Goal: Task Accomplishment & Management: Complete application form

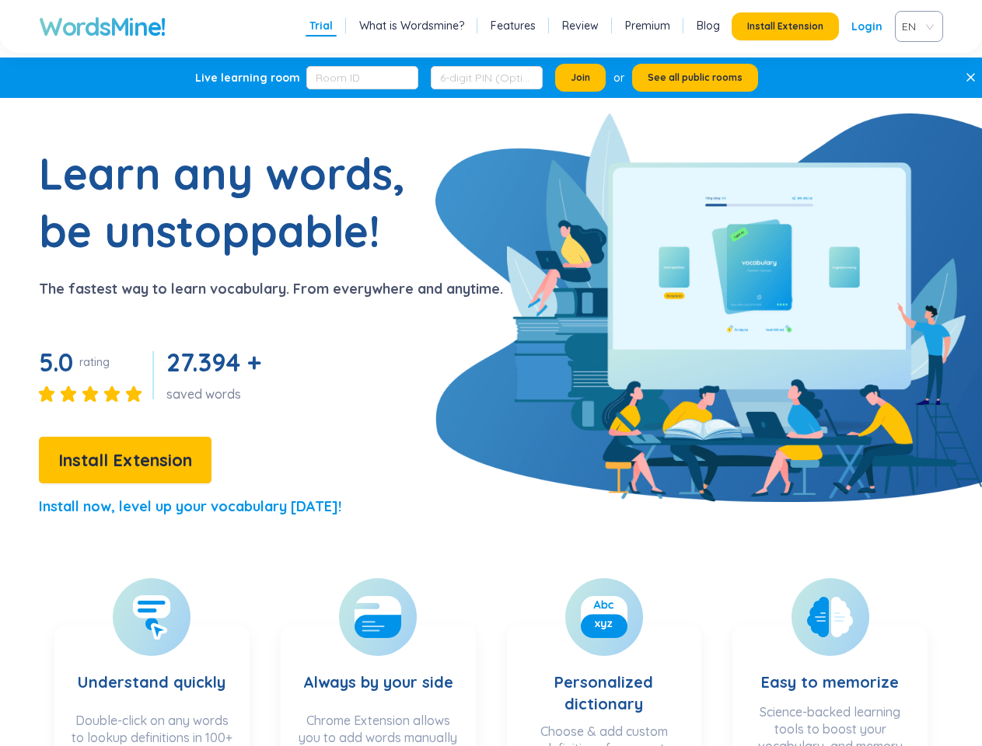
click at [491, 373] on div "Learn any words, be unstoppable! The fastest way to learn vocabulary. From ever…" at bounding box center [251, 338] width 503 height 387
click at [785, 26] on span "Install Extension" at bounding box center [785, 26] width 76 height 12
click at [919, 26] on span "EN" at bounding box center [916, 26] width 28 height 23
click at [580, 78] on span "Join" at bounding box center [580, 78] width 19 height 12
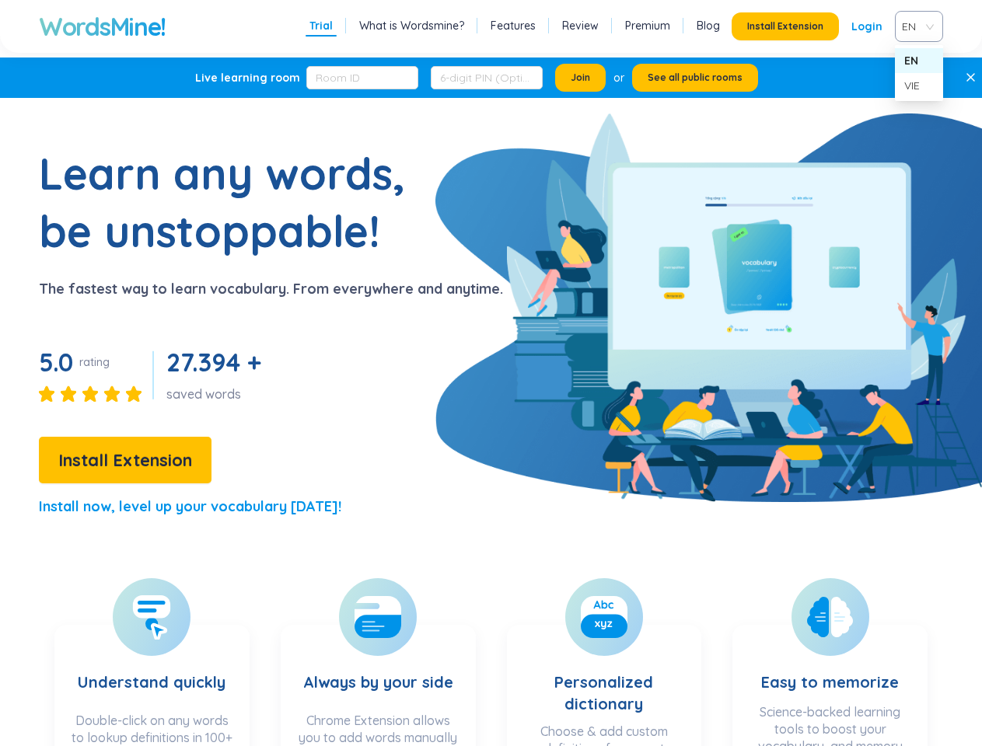
click at [695, 78] on span "See all public rooms" at bounding box center [695, 78] width 95 height 12
click at [973, 78] on icon at bounding box center [970, 77] width 10 height 10
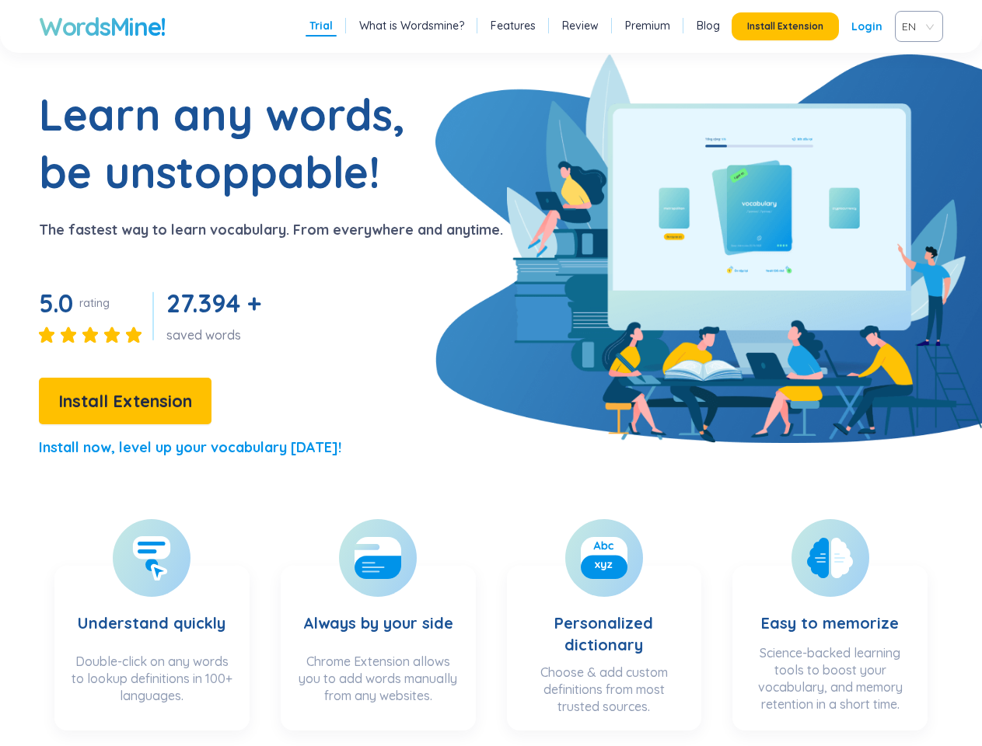
click at [125, 415] on span "Install Extension" at bounding box center [125, 401] width 134 height 27
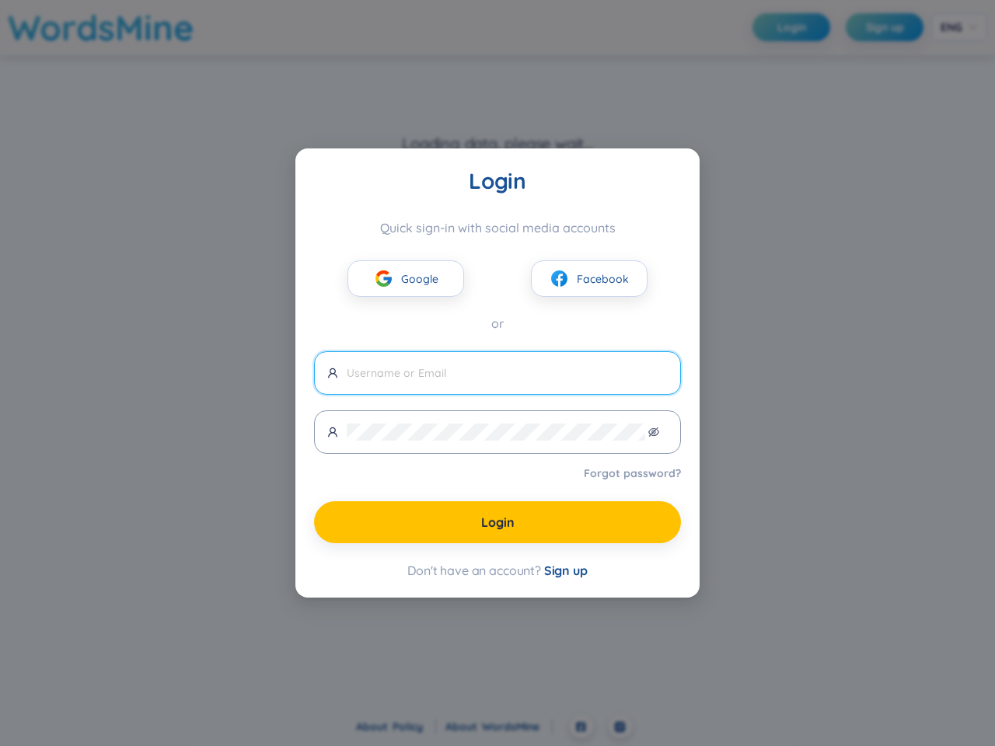
click at [406, 278] on span "Google" at bounding box center [419, 279] width 37 height 17
click at [589, 278] on span "Facebook" at bounding box center [603, 279] width 52 height 17
click at [498, 373] on input "text" at bounding box center [507, 373] width 321 height 17
click at [654, 432] on icon "eye-invisible" at bounding box center [653, 431] width 11 height 9
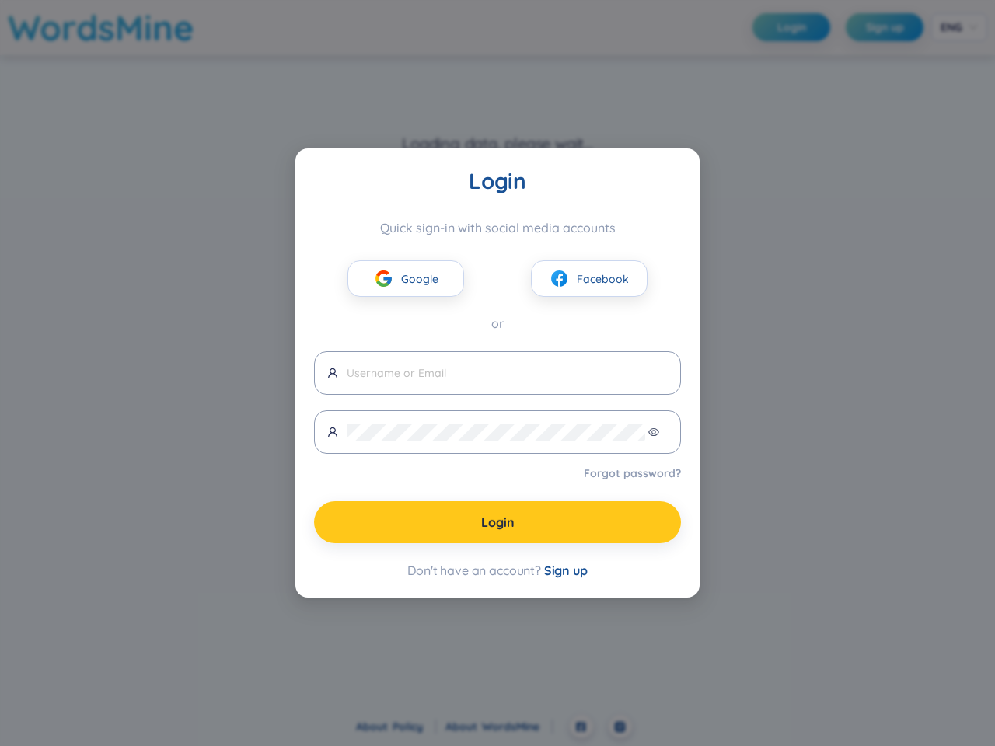
click at [498, 522] on span "Login" at bounding box center [497, 522] width 33 height 17
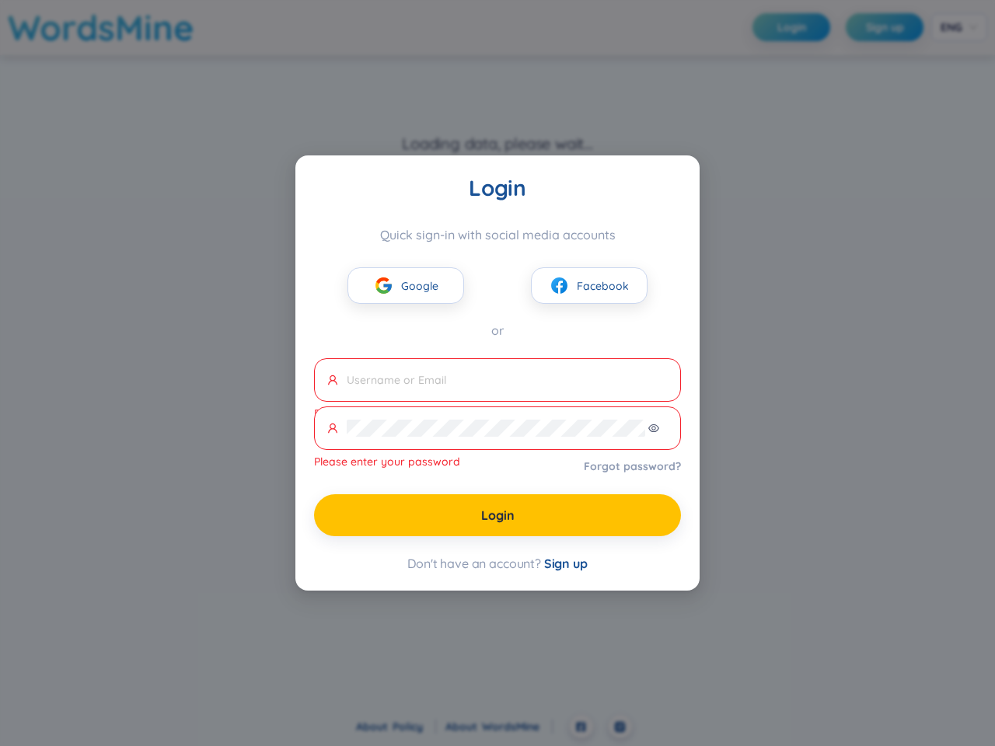
click at [566, 571] on div "Login Quick sign-in with social media accounts Google Facebook or Please enter …" at bounding box center [497, 372] width 404 height 435
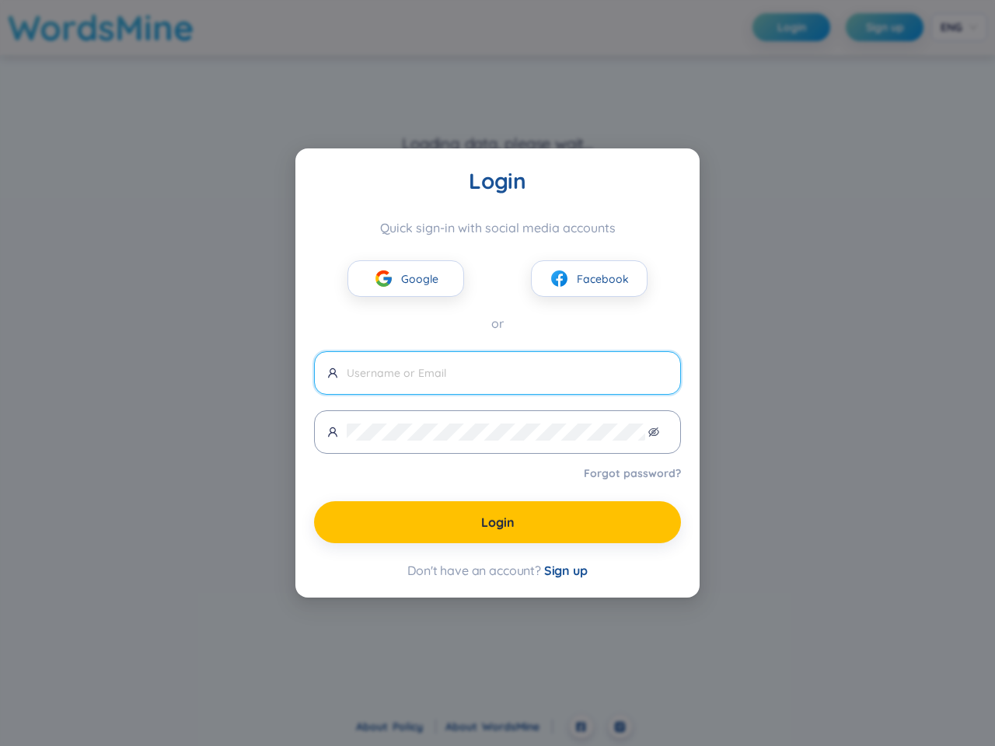
click at [406, 278] on span "Google" at bounding box center [419, 279] width 37 height 17
click at [589, 278] on span "Facebook" at bounding box center [603, 279] width 52 height 17
click at [498, 373] on input "text" at bounding box center [507, 373] width 321 height 17
click at [654, 432] on icon "eye-invisible" at bounding box center [653, 431] width 11 height 9
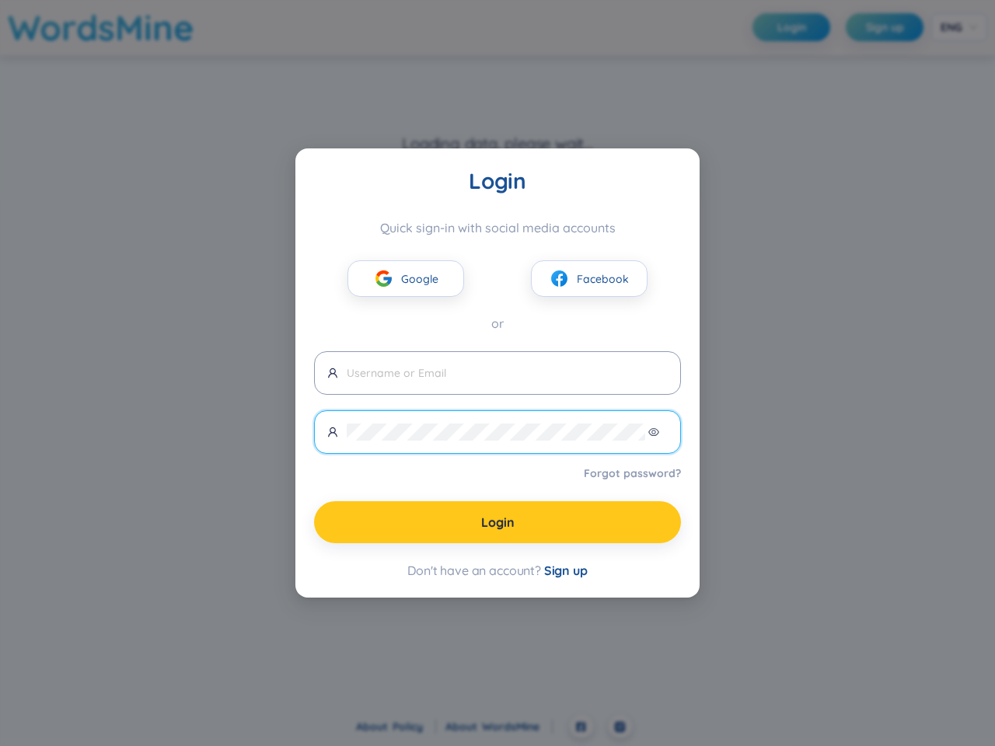
click at [498, 522] on span "Login" at bounding box center [497, 522] width 33 height 17
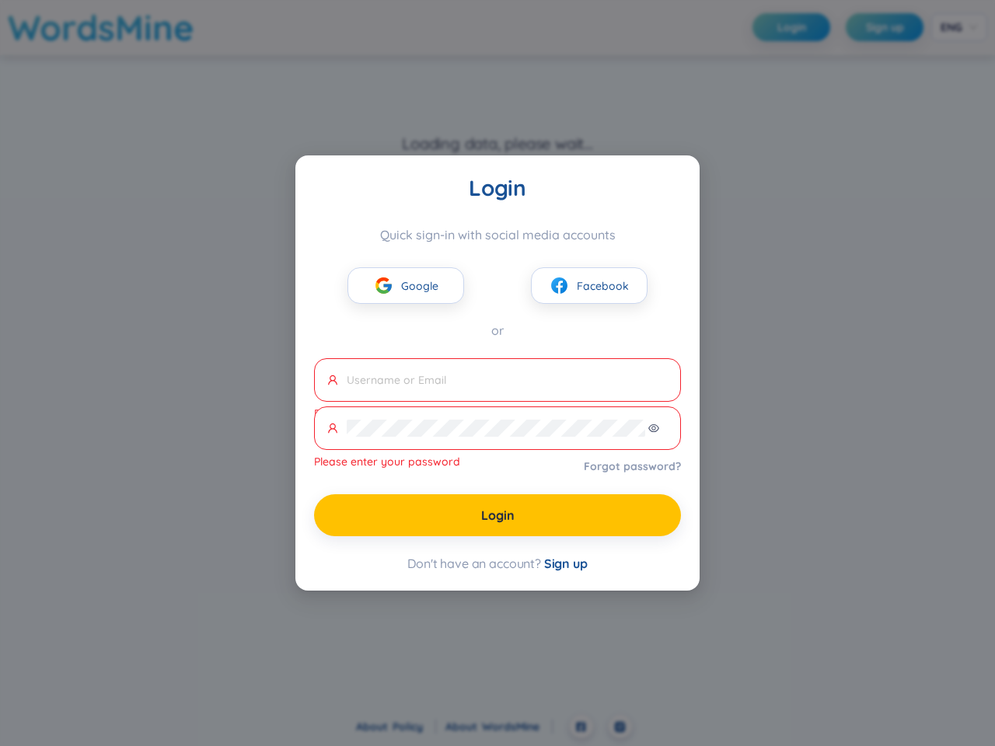
click at [566, 571] on div "Login Quick sign-in with social media accounts Google Facebook or Please enter …" at bounding box center [497, 372] width 404 height 435
